Goal: Task Accomplishment & Management: Manage account settings

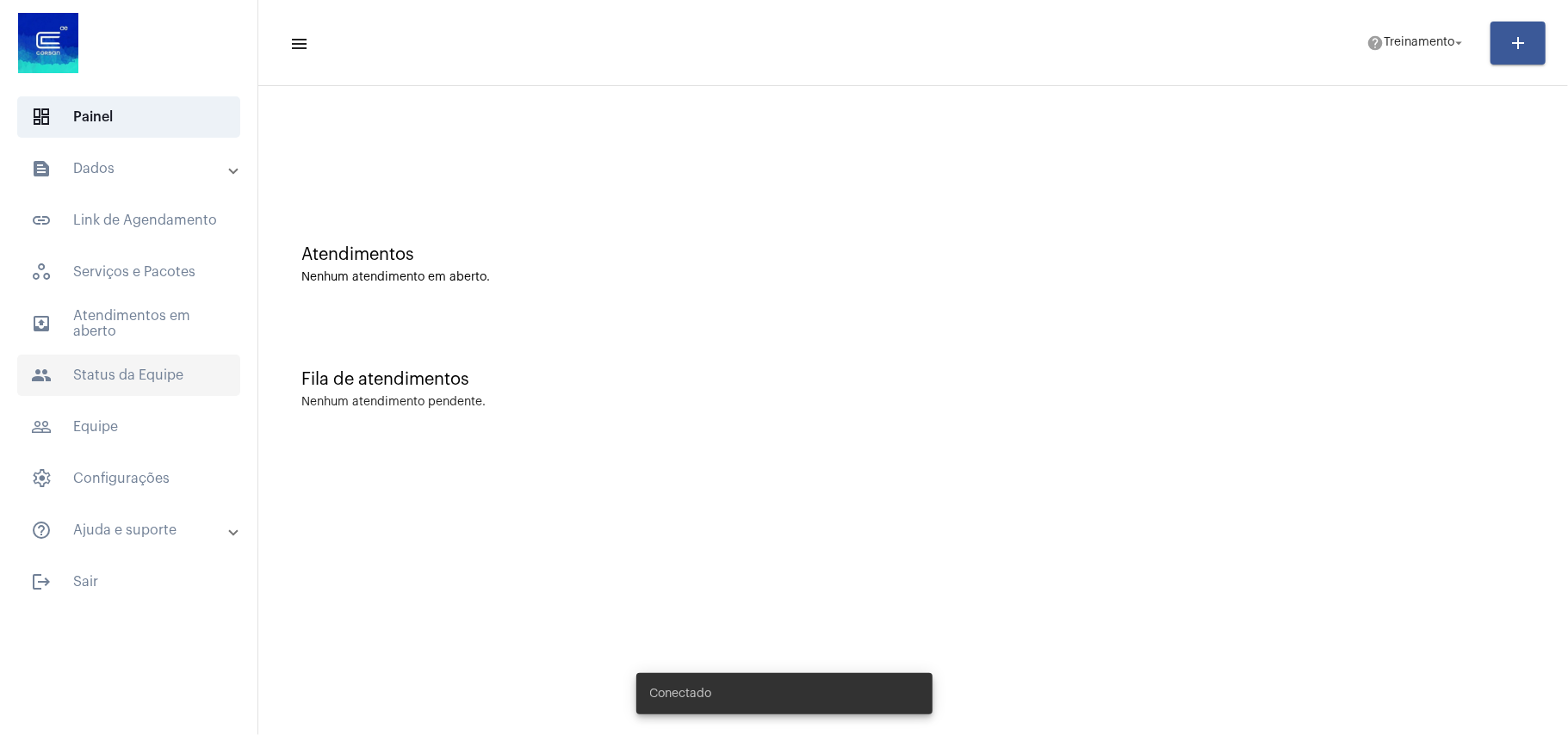
click at [122, 363] on span "people Status da Equipe" at bounding box center [128, 375] width 223 height 41
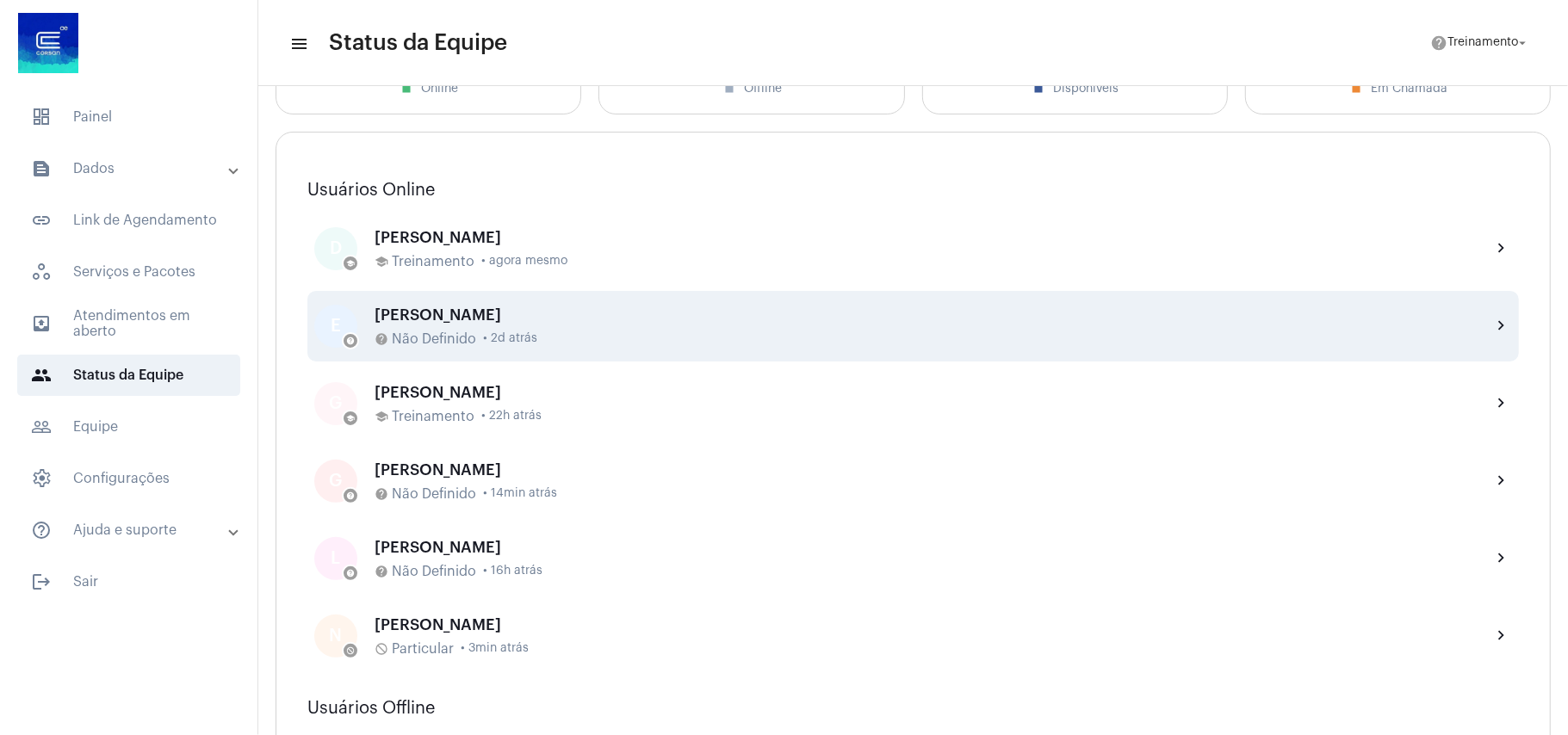
scroll to position [229, 0]
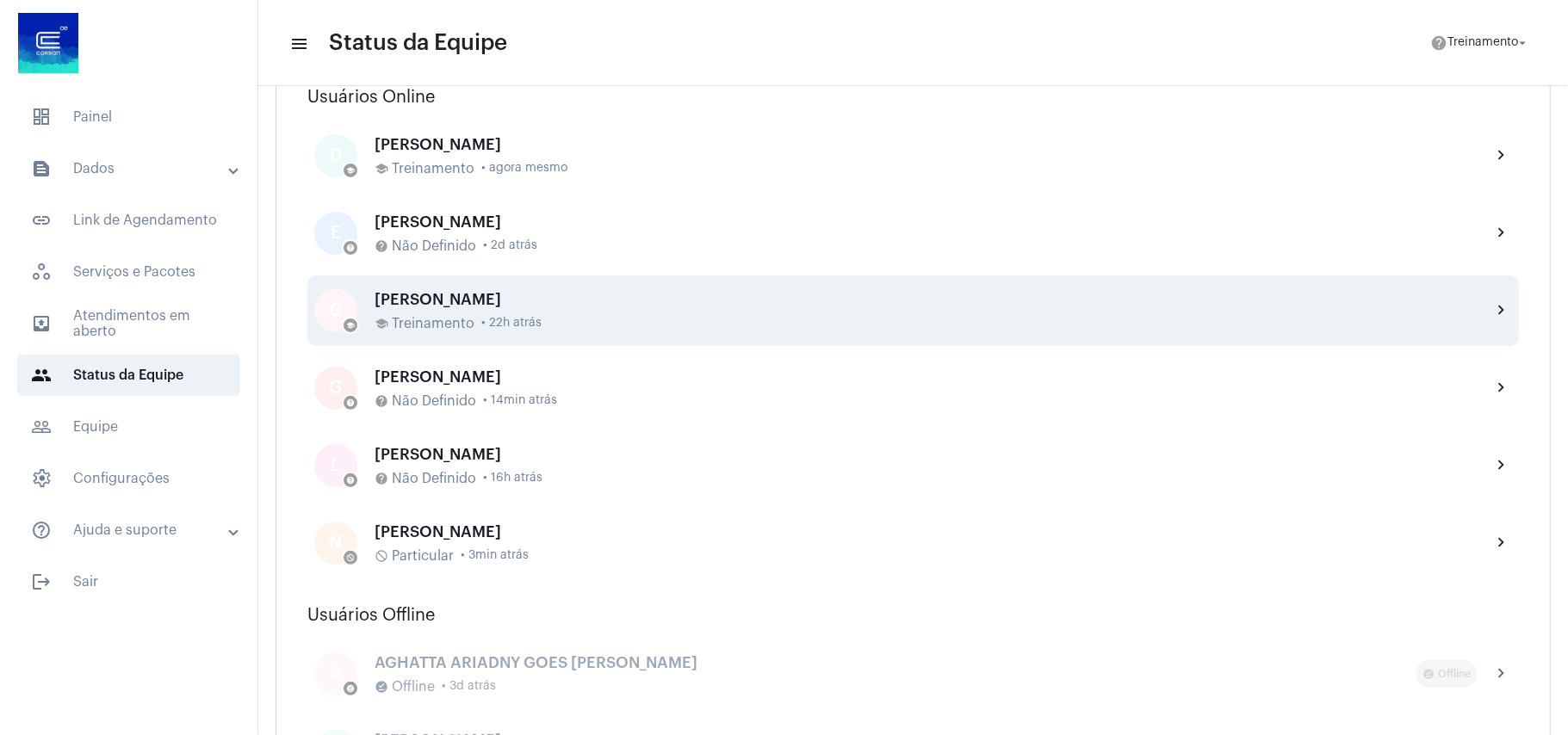
click at [1491, 308] on mat-icon "chevron_right" at bounding box center [1502, 311] width 21 height 21
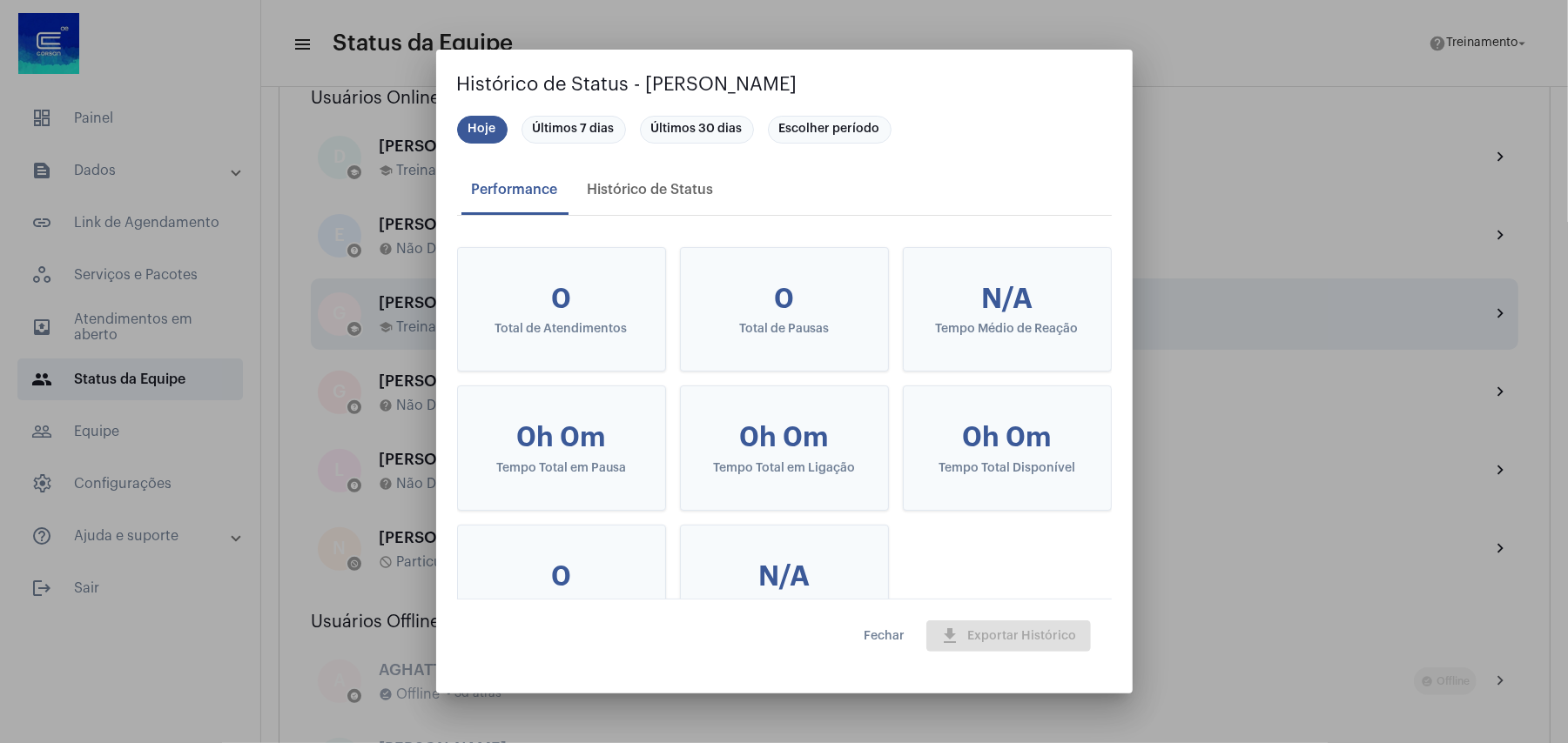
drag, startPoint x: 1273, startPoint y: 291, endPoint x: 1289, endPoint y: 287, distance: 16.5
click at [1276, 291] on div at bounding box center [784, 371] width 1568 height 743
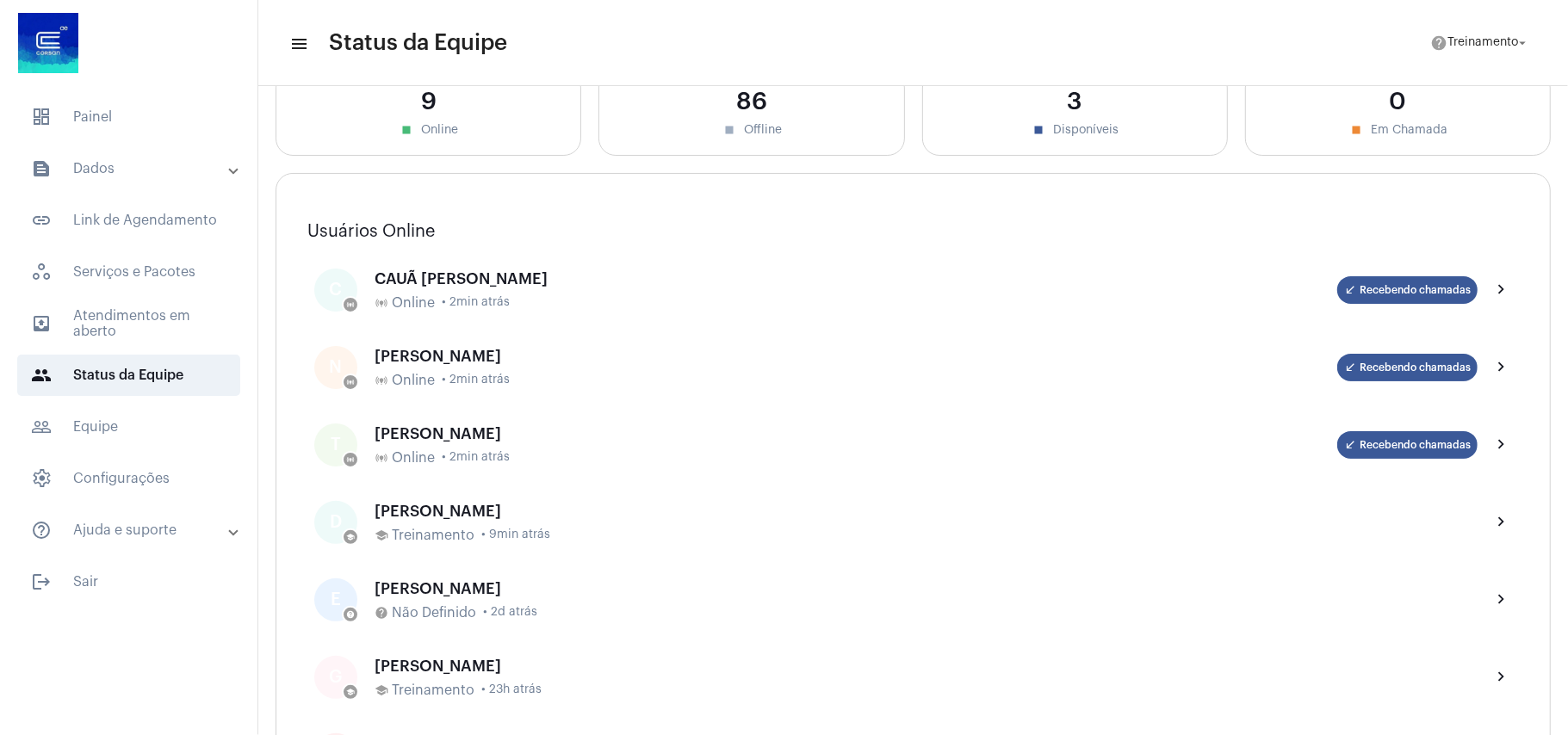
scroll to position [0, 0]
